Goal: Navigation & Orientation: Understand site structure

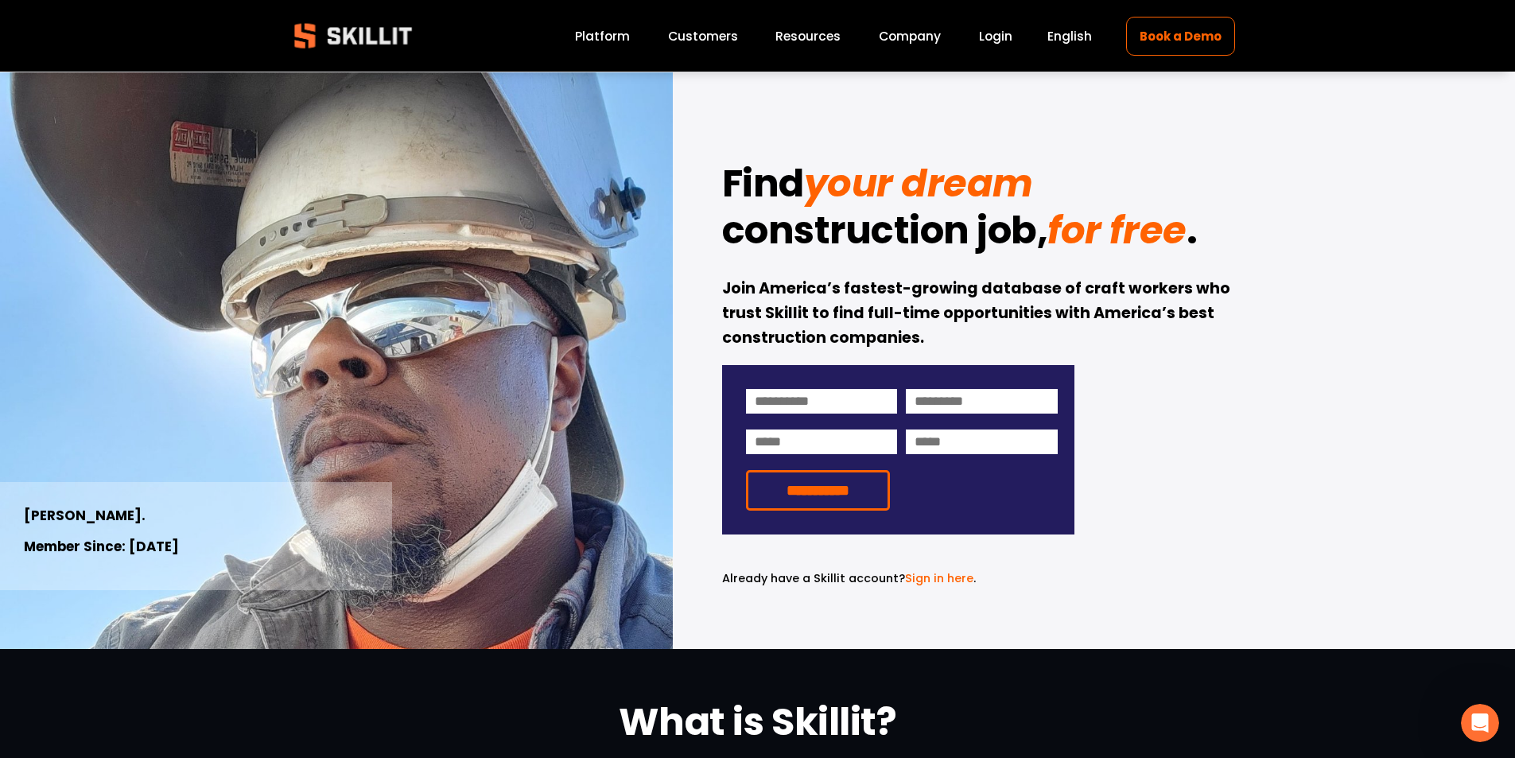
click at [705, 38] on link "Customers" at bounding box center [703, 35] width 70 height 21
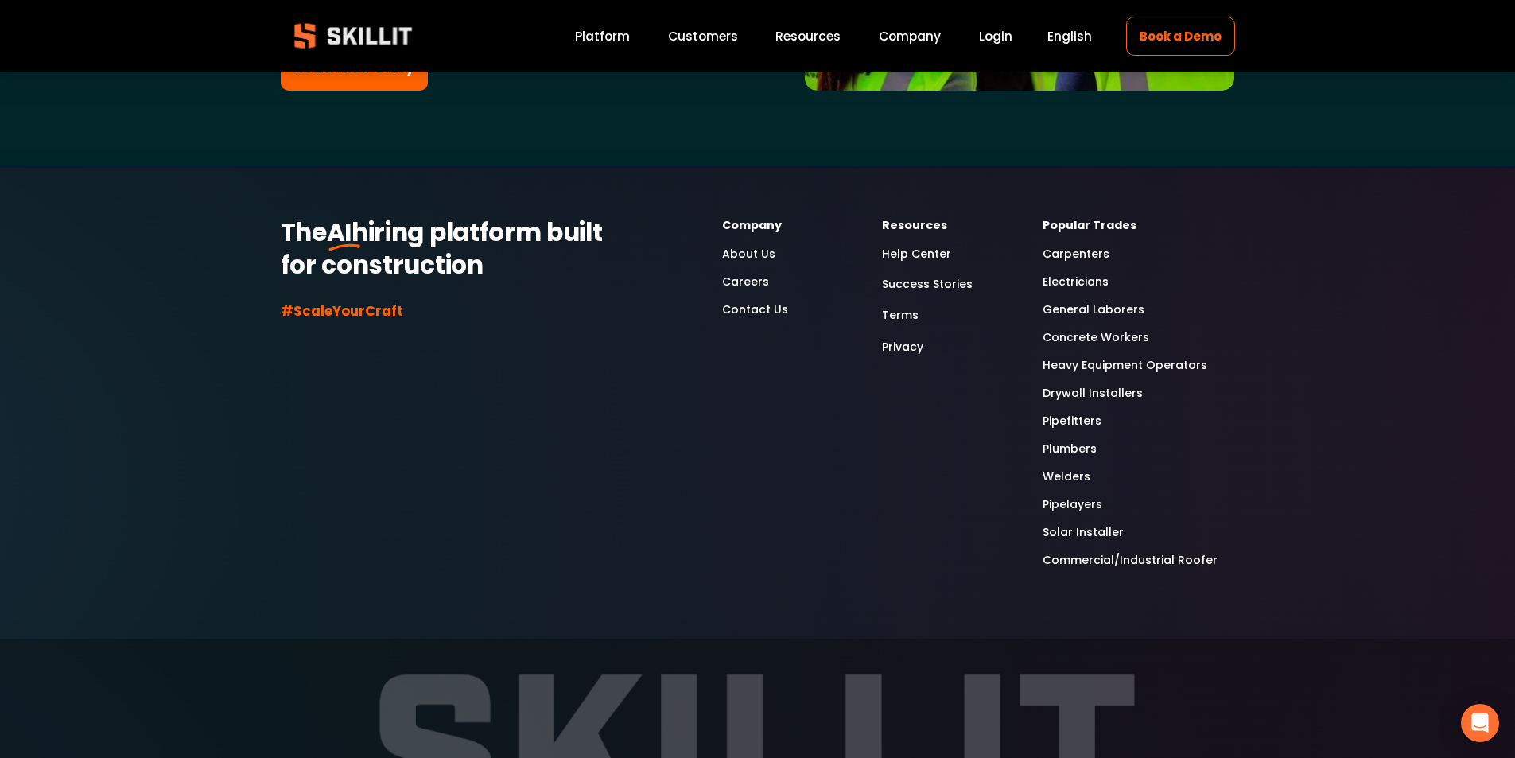
scroll to position [4614, 0]
click at [745, 244] on link "About Us" at bounding box center [748, 253] width 53 height 18
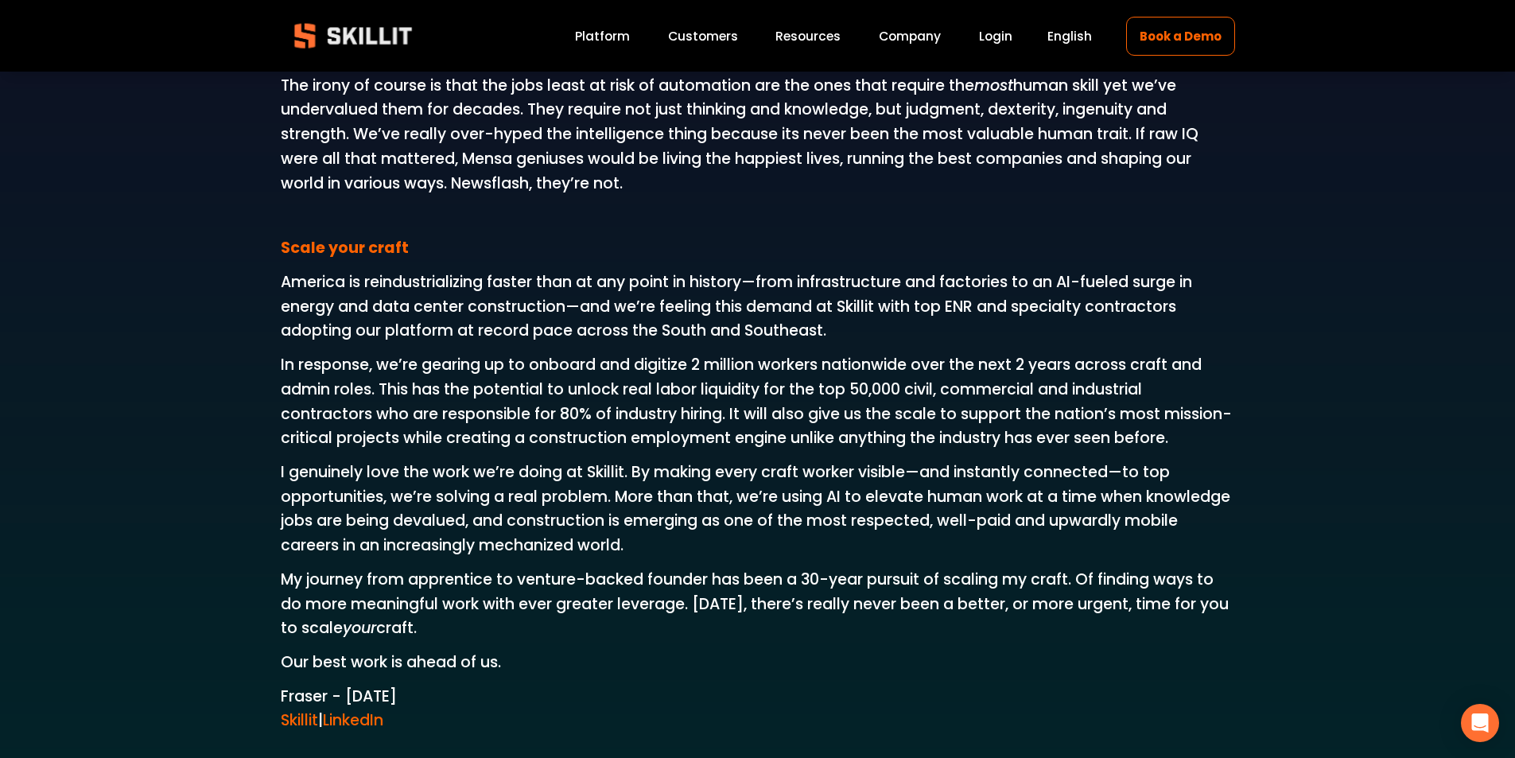
scroll to position [2466, 0]
